Goal: Task Accomplishment & Management: Complete application form

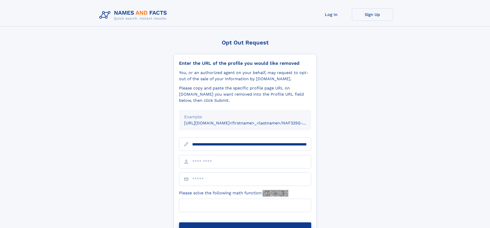
scroll to position [0, 54]
type input "**********"
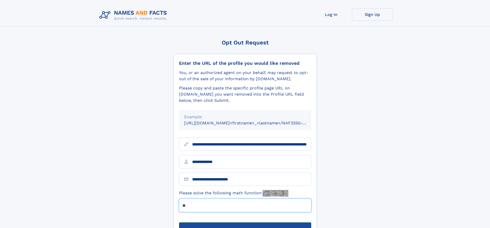
type input "**"
click at [245, 222] on button "Submit Opt Out Request" at bounding box center [245, 230] width 132 height 16
